Goal: Navigation & Orientation: Find specific page/section

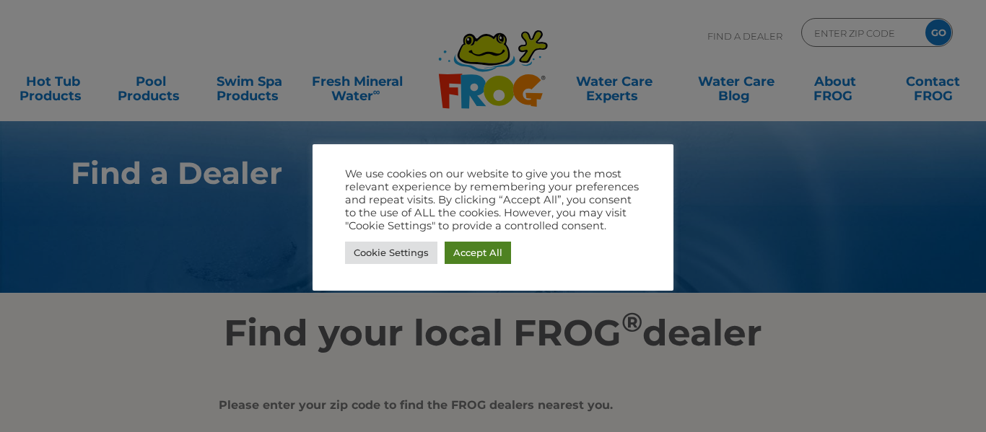
click at [470, 247] on link "Accept All" at bounding box center [478, 253] width 66 height 22
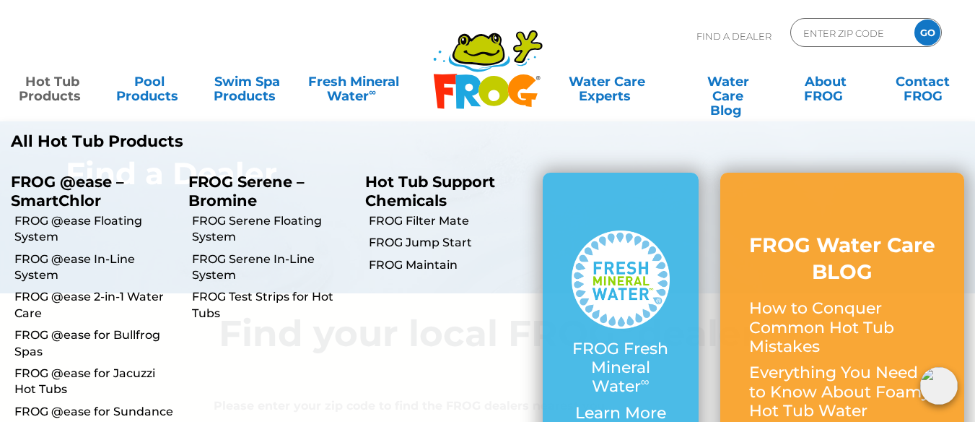
click at [45, 89] on link "Hot Tub Products" at bounding box center [52, 81] width 76 height 29
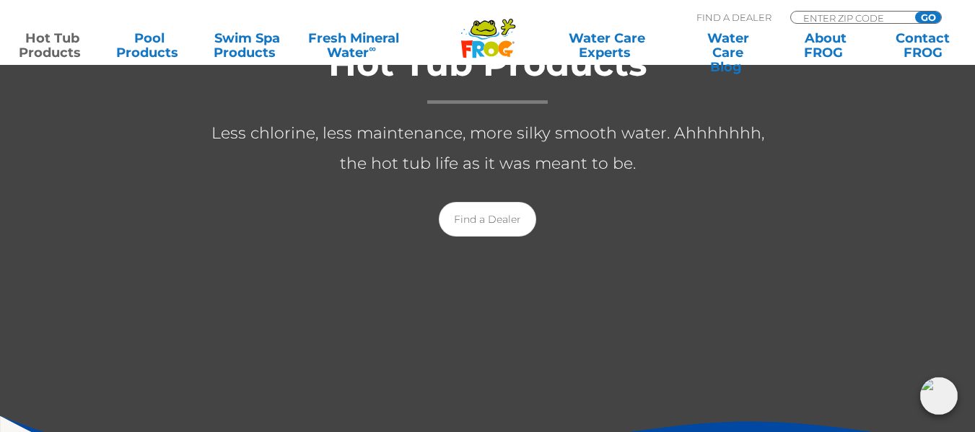
scroll to position [347, 0]
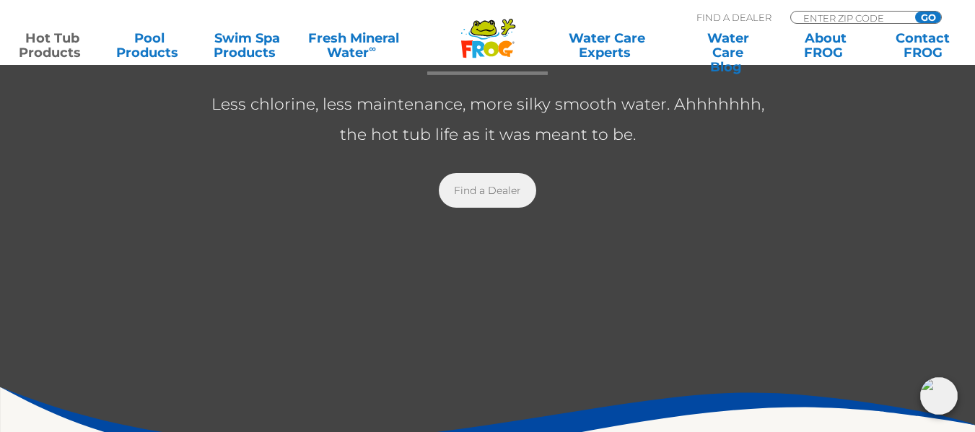
click at [494, 187] on link "Find a Dealer" at bounding box center [487, 190] width 97 height 35
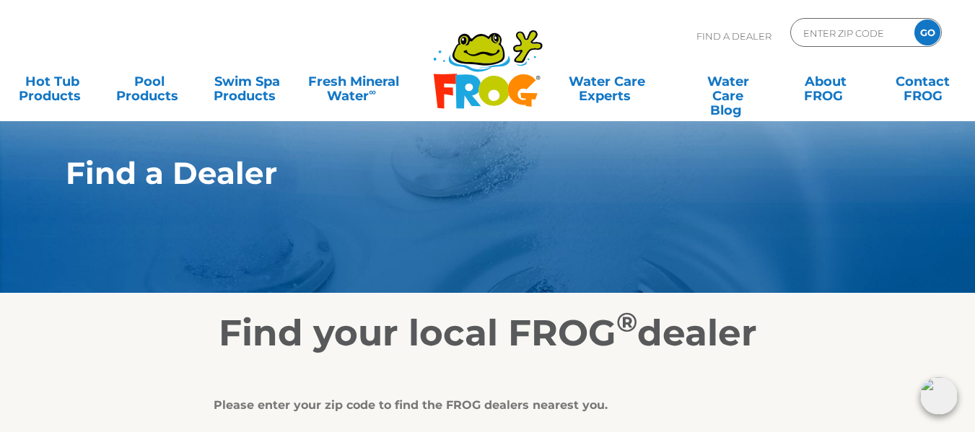
click at [817, 328] on h2 "Find your local FROG ® dealer" at bounding box center [488, 333] width 888 height 43
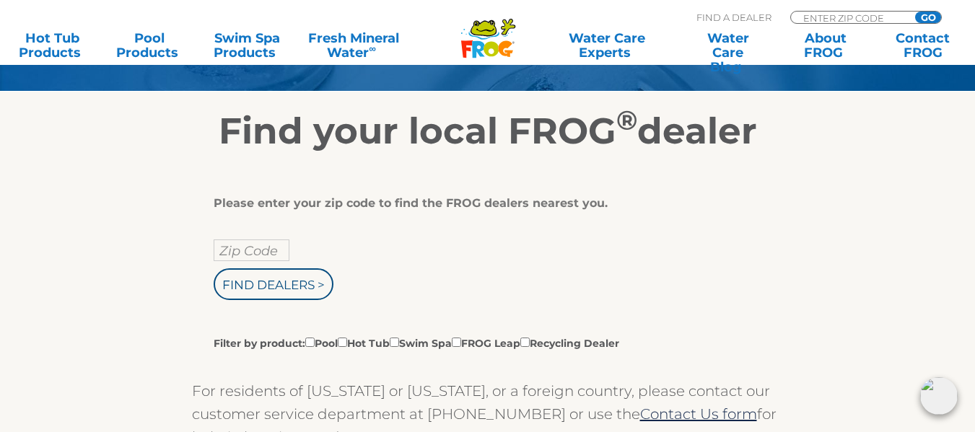
scroll to position [260, 0]
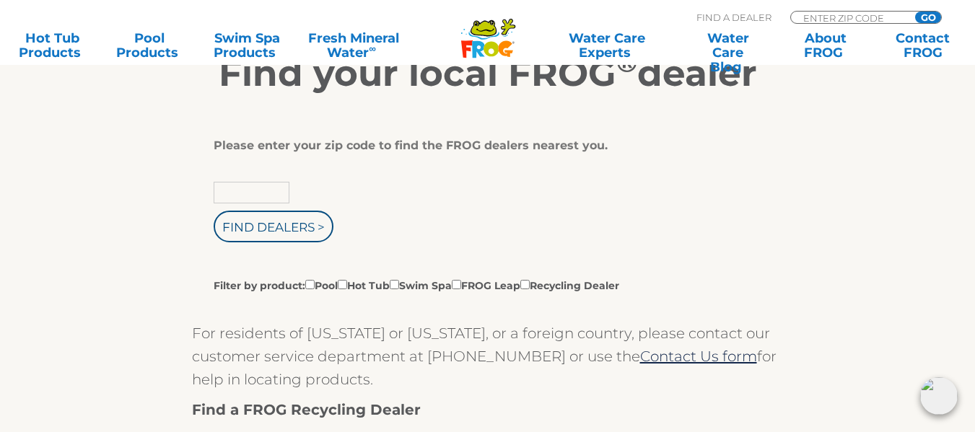
click at [256, 189] on input "text" at bounding box center [252, 193] width 76 height 22
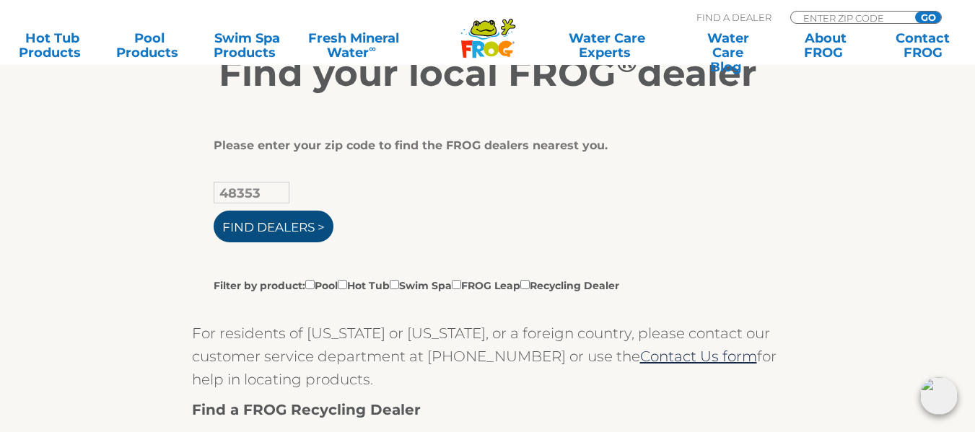
type input "48353"
click at [275, 225] on input "Find Dealers >" at bounding box center [274, 227] width 120 height 32
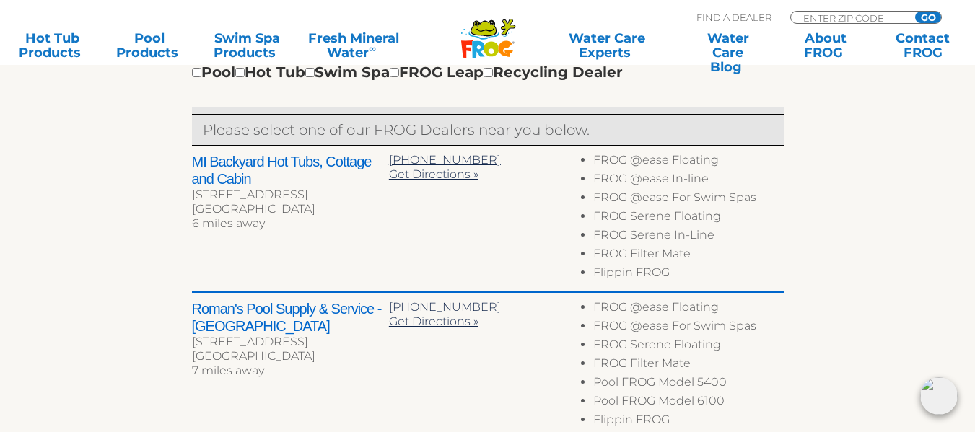
scroll to position [543, 0]
click at [153, 315] on div "To navigate the map with touch gestures double-tap and hold your finger on the …" at bounding box center [488, 382] width 888 height 1140
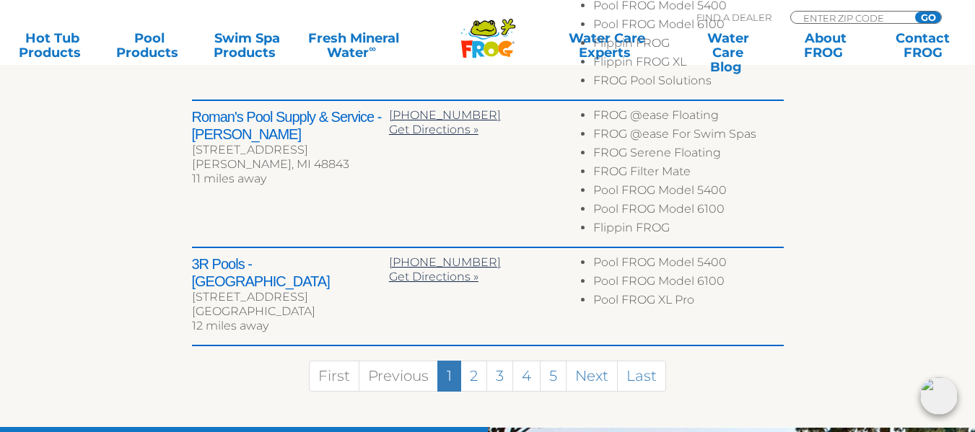
scroll to position [1092, 0]
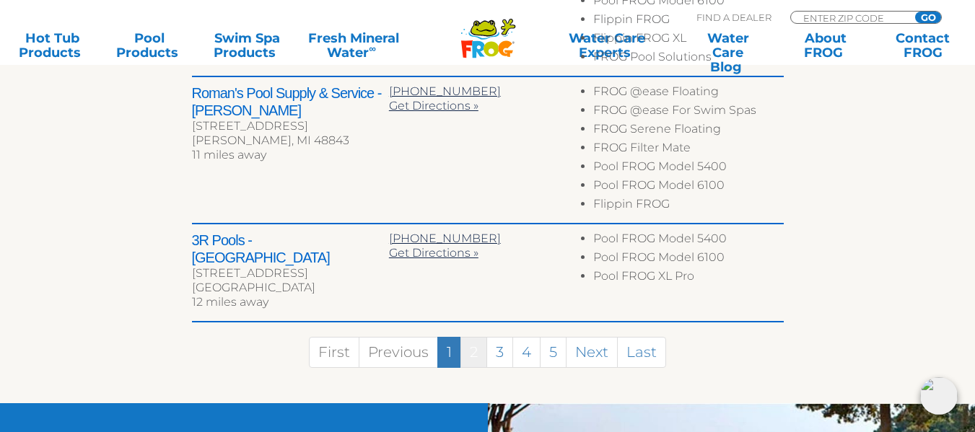
click at [471, 337] on link "2" at bounding box center [474, 352] width 27 height 31
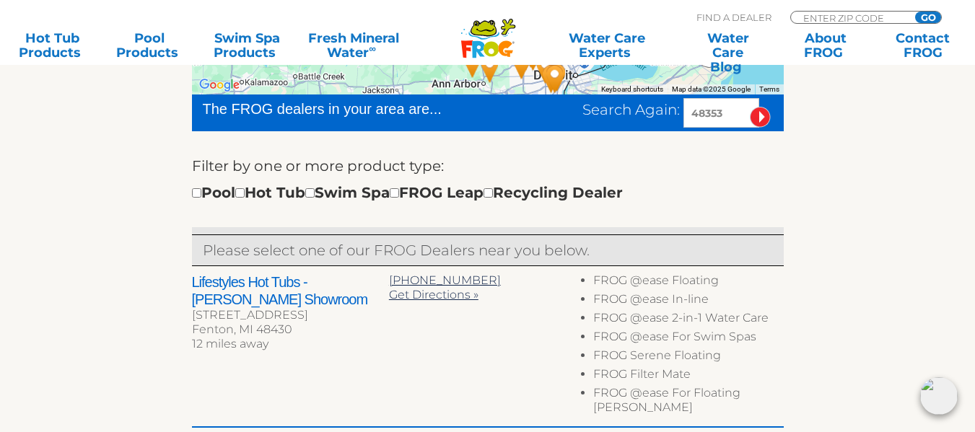
scroll to position [418, 0]
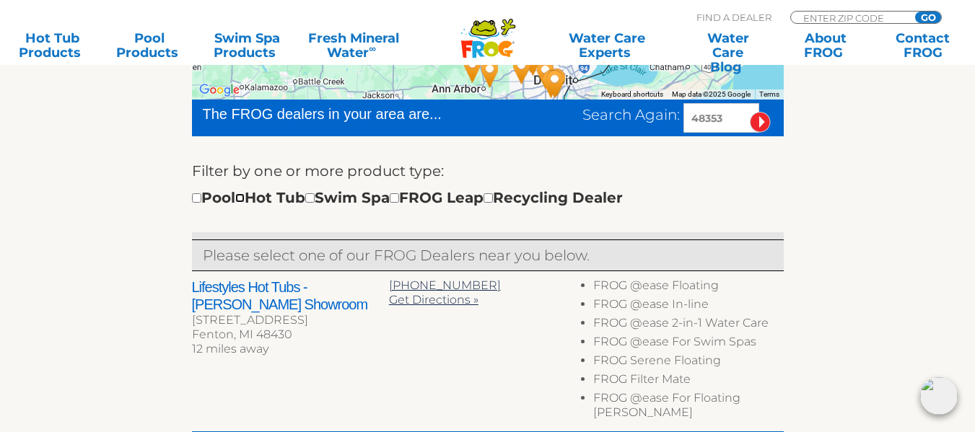
click at [245, 196] on input "checkbox" at bounding box center [239, 197] width 9 height 9
checkbox input "true"
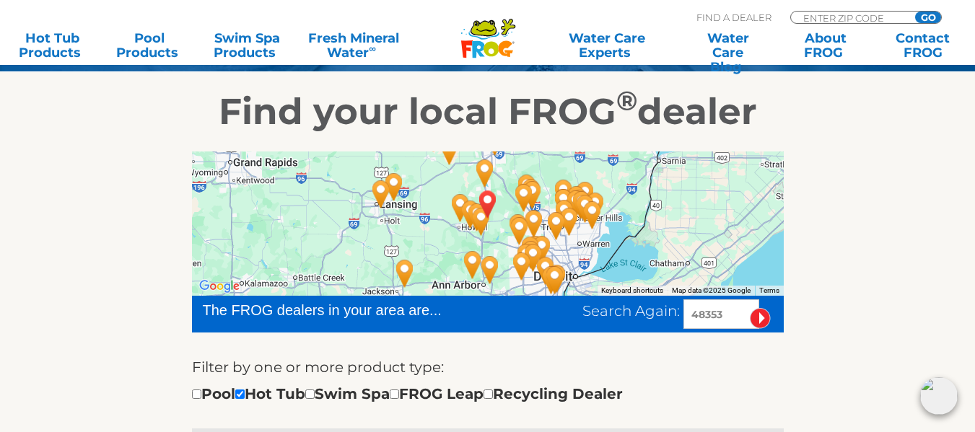
scroll to position [224, 0]
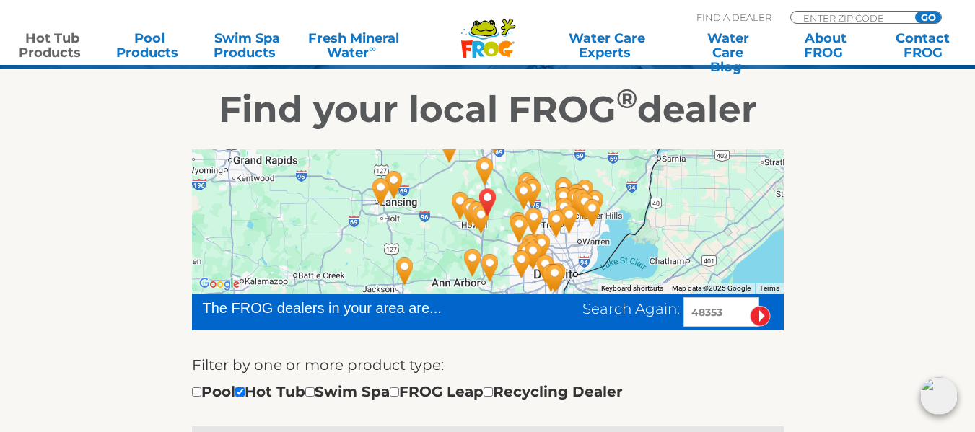
click at [47, 50] on link "Hot Tub Products" at bounding box center [52, 45] width 76 height 29
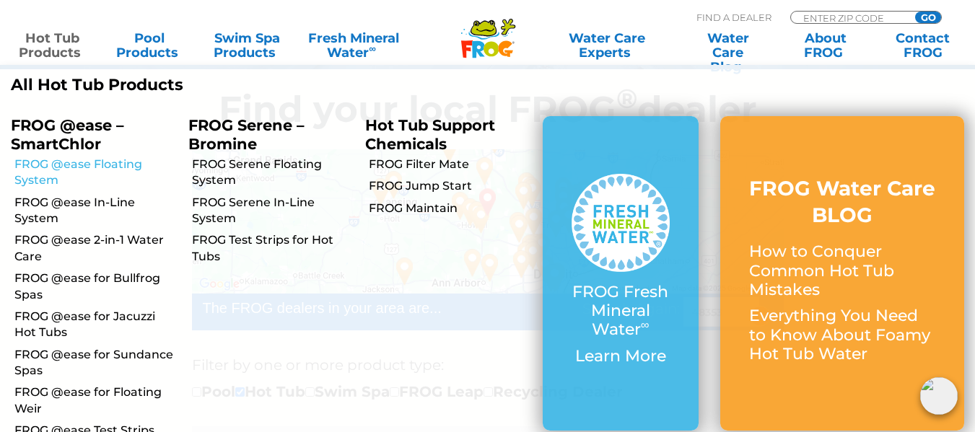
click at [84, 161] on link "FROG @ease Floating System" at bounding box center [95, 173] width 163 height 32
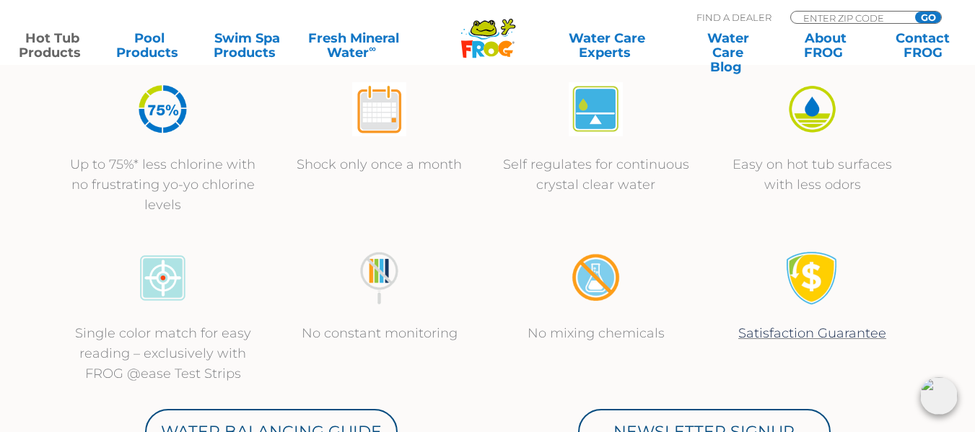
scroll to position [501, 0]
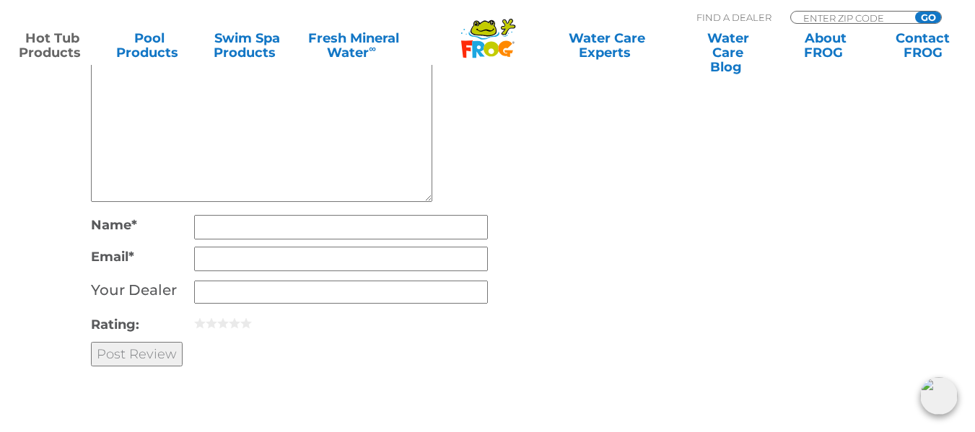
scroll to position [3505, 0]
